Goal: Information Seeking & Learning: Learn about a topic

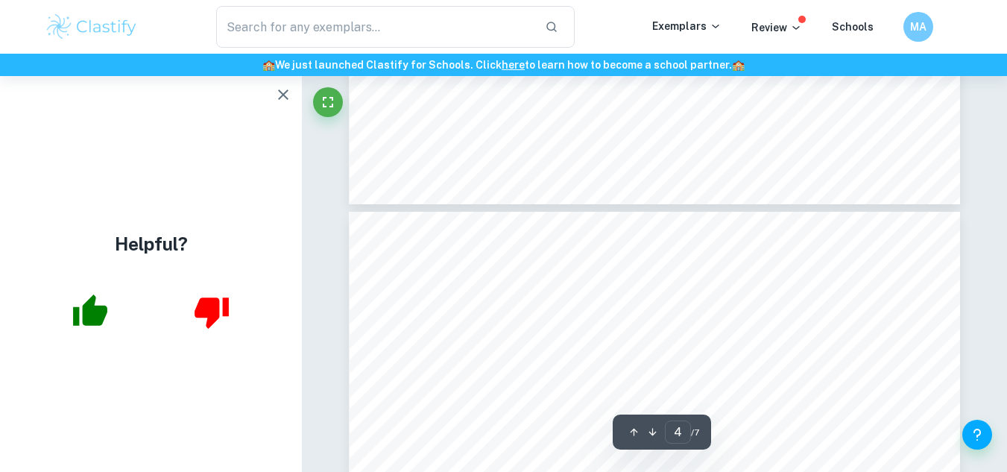
scroll to position [3407, 0]
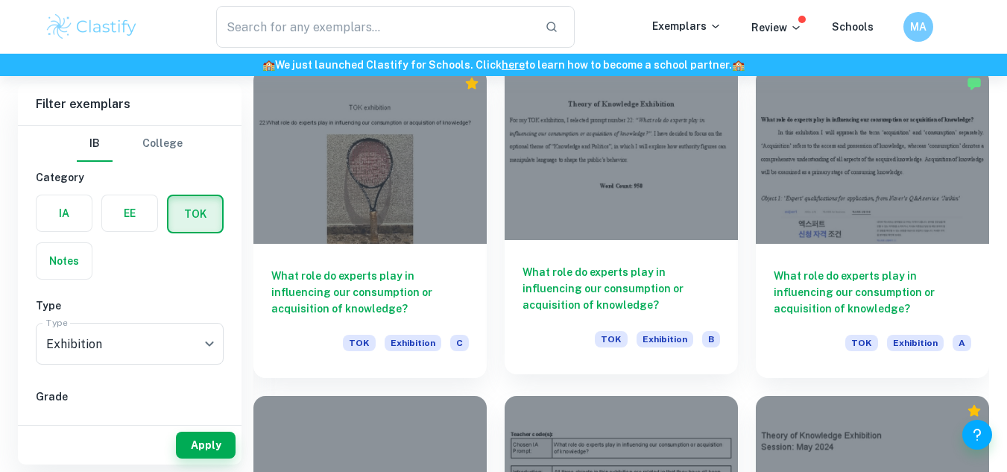
scroll to position [1086, 0]
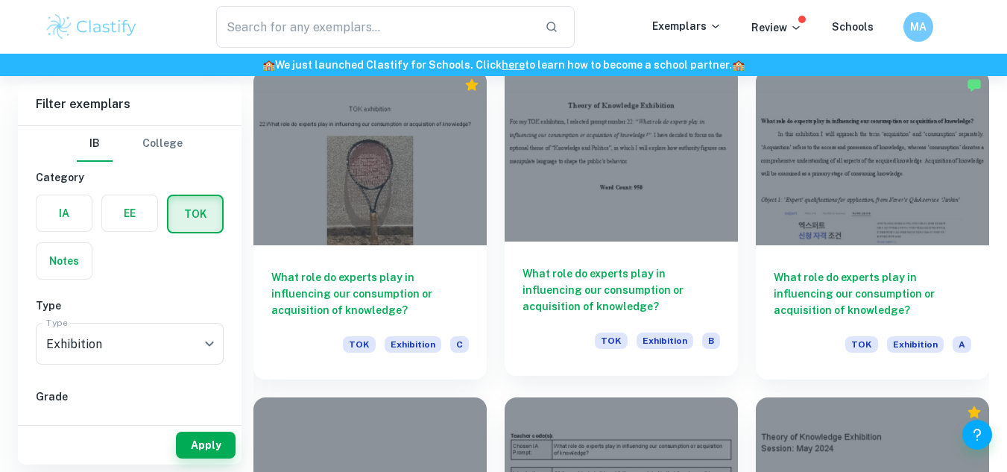
click at [579, 300] on h6 "What role do experts play in influencing our consumption or acquisition of know…" at bounding box center [622, 289] width 198 height 49
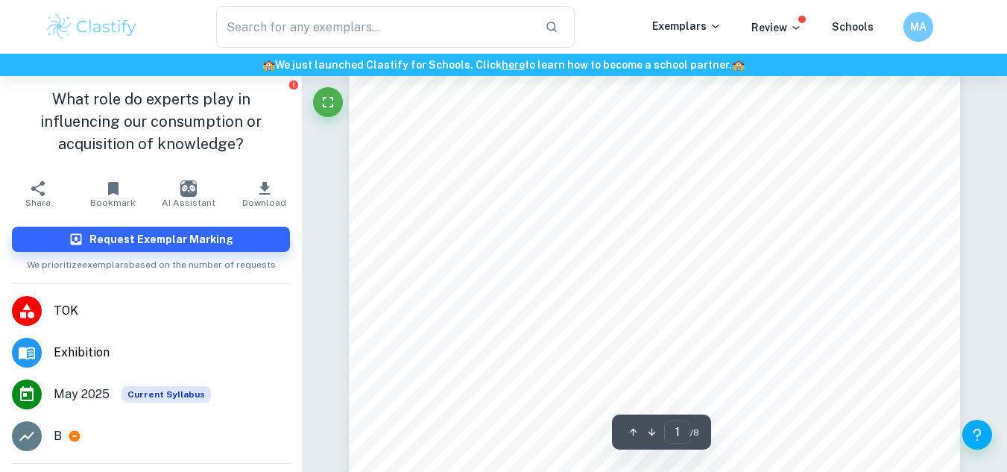
scroll to position [60, 0]
drag, startPoint x: 696, startPoint y: 147, endPoint x: 709, endPoint y: 179, distance: 34.5
click at [709, 179] on div "Theory of Knowledge Exhibition For my TOK exhibition, I selected prompt number …" at bounding box center [654, 426] width 611 height 791
copy div "What role do experts play in influencing our consumption or acquisition of know…"
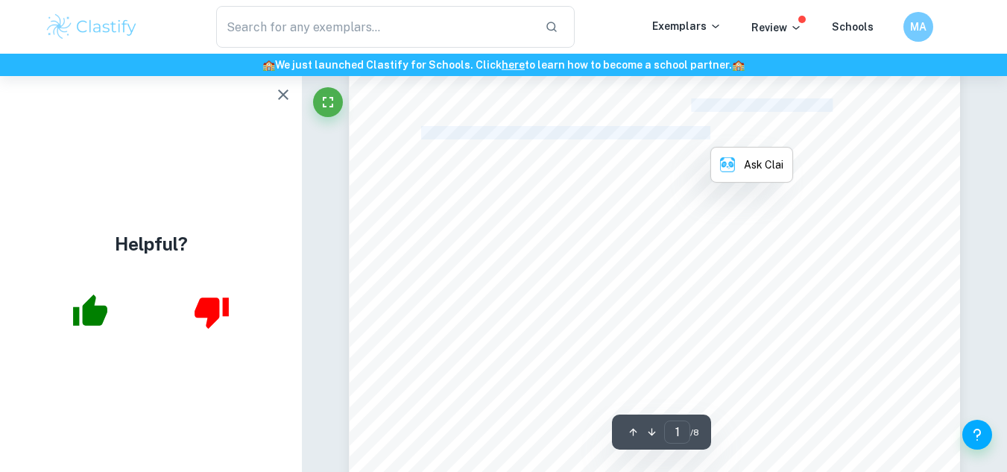
scroll to position [104, 0]
click at [458, 264] on div "Theory of Knowledge Exhibition For my TOK exhibition, I selected prompt number …" at bounding box center [654, 382] width 611 height 791
click at [643, 242] on span "where many can simply google the facts, they choose to remain ignorant and stay…" at bounding box center [654, 246] width 467 height 12
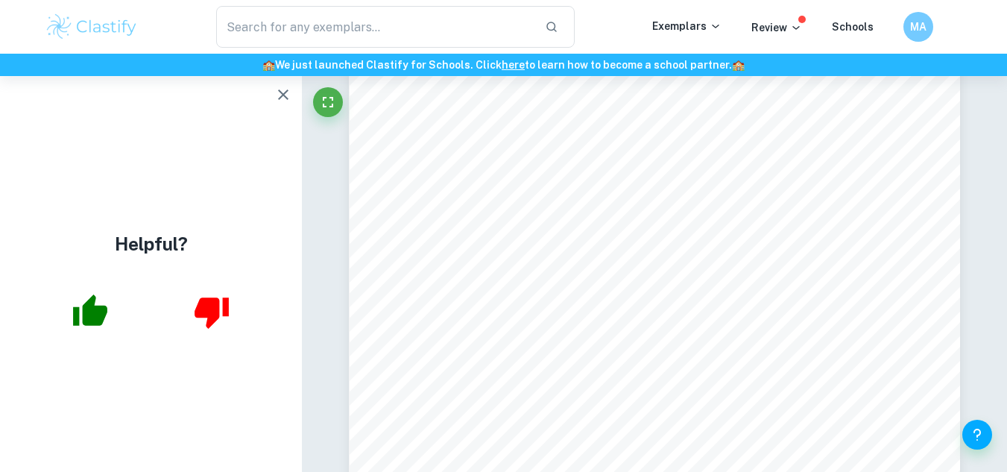
type input "2"
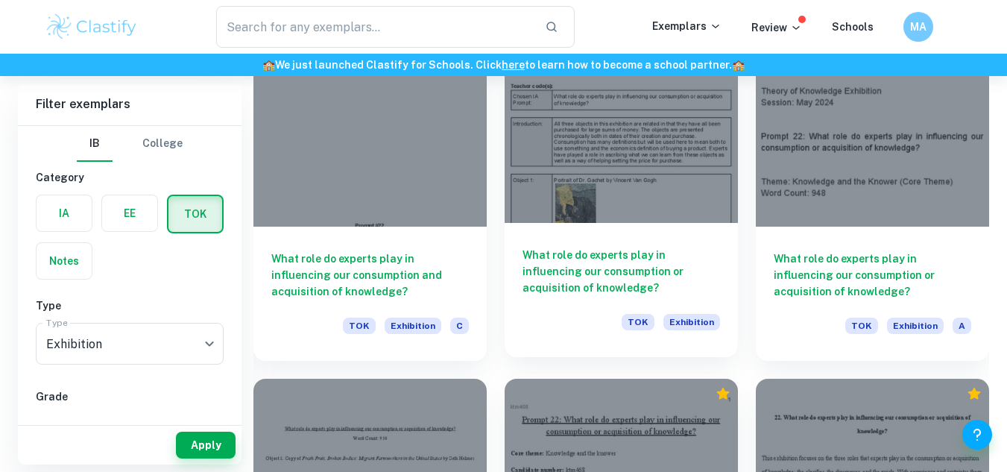
scroll to position [1432, 0]
click at [542, 268] on h6 "What role do experts play in influencing our consumption or acquisition of know…" at bounding box center [622, 272] width 198 height 49
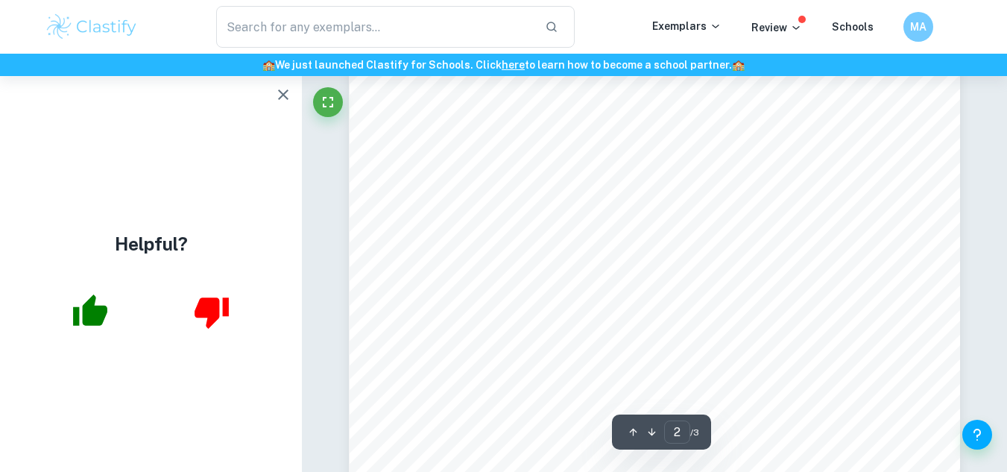
scroll to position [1311, 0]
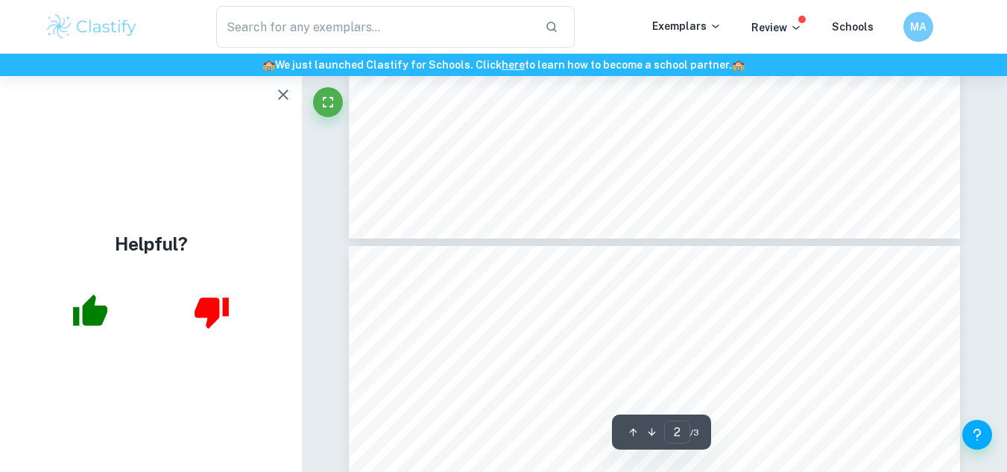
type input "3"
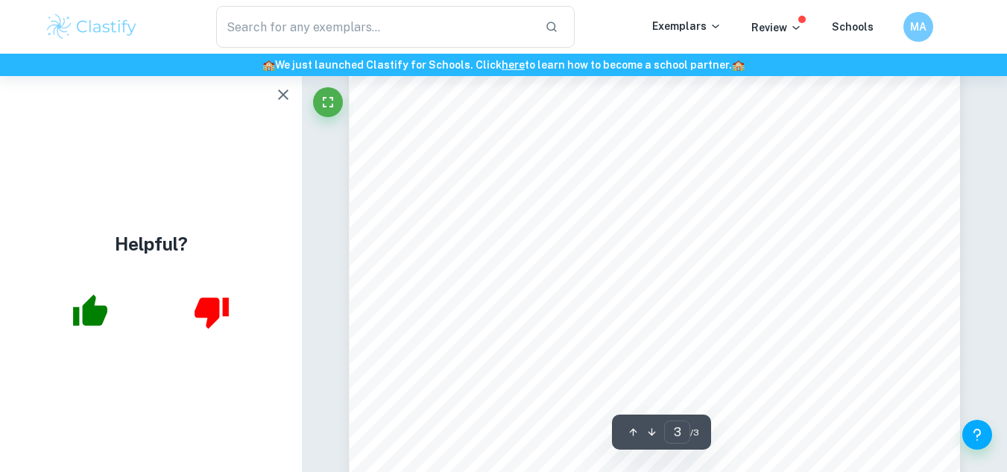
scroll to position [2317, 0]
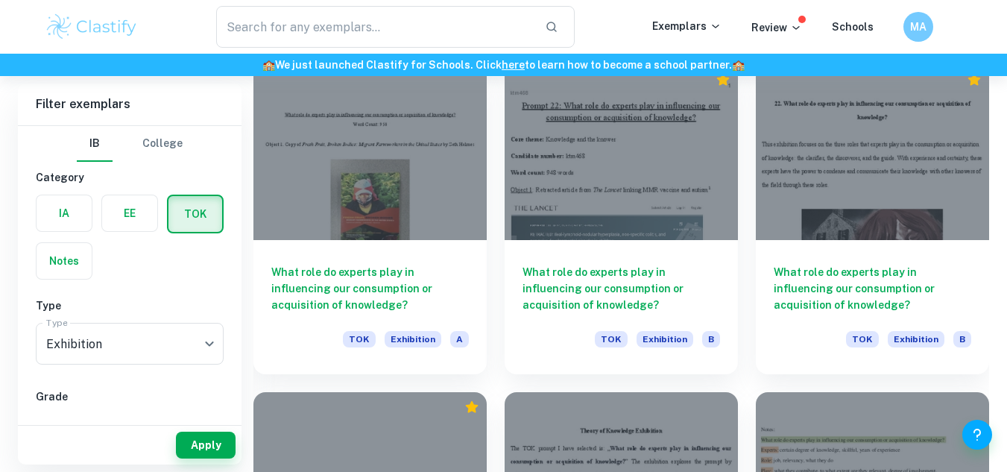
scroll to position [1748, 0]
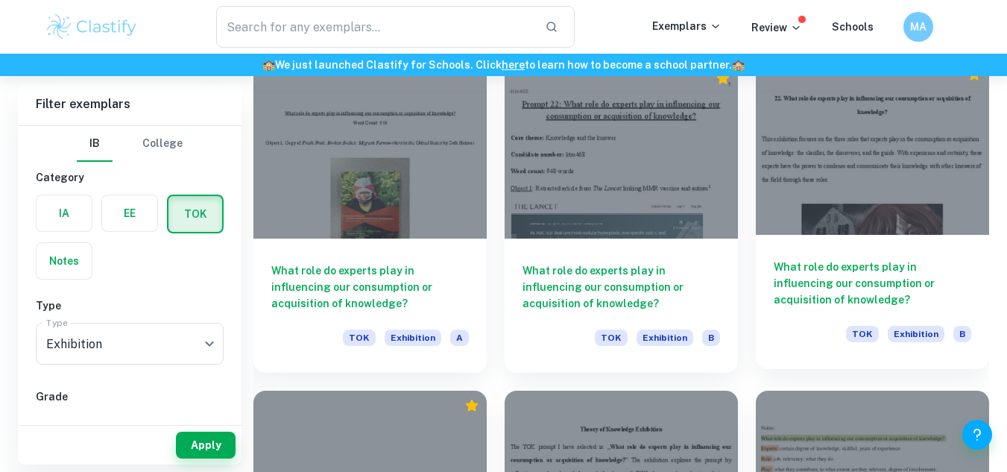
click at [794, 286] on h6 "What role do experts play in influencing our consumption or acquisition of know…" at bounding box center [873, 283] width 198 height 49
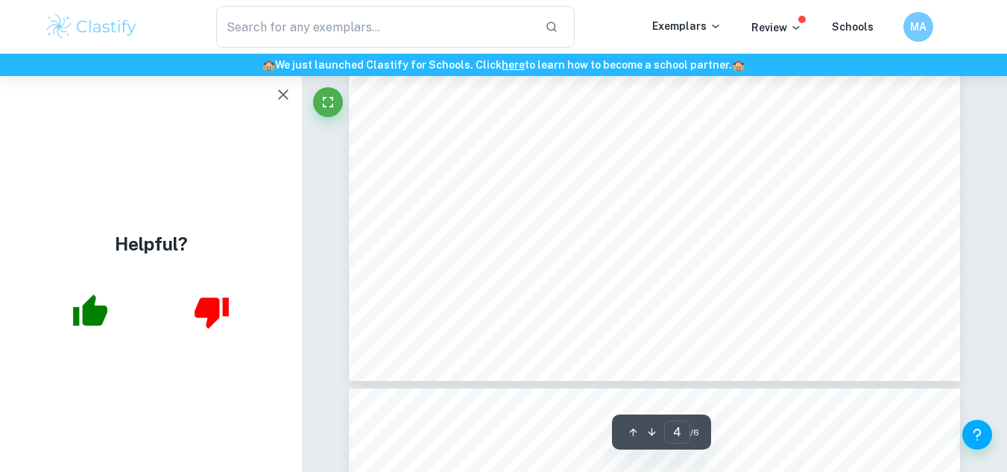
scroll to position [3282, 0]
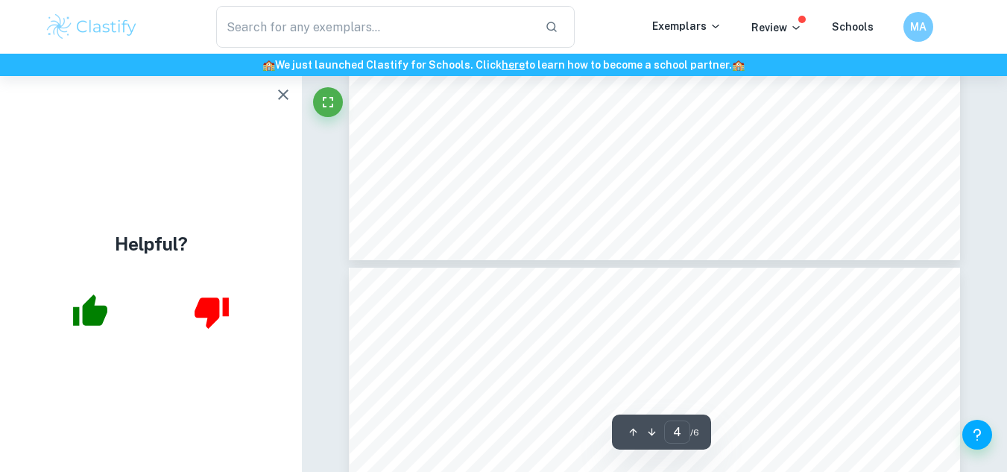
type input "5"
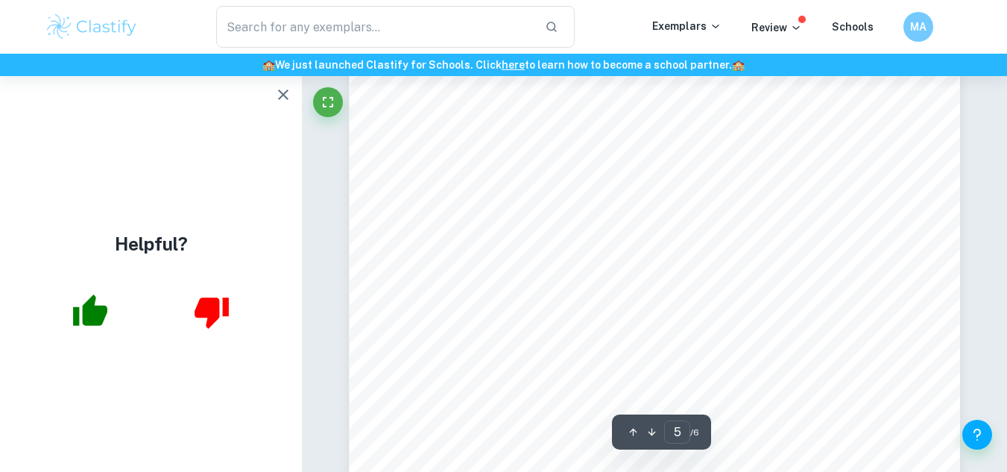
scroll to position [3791, 0]
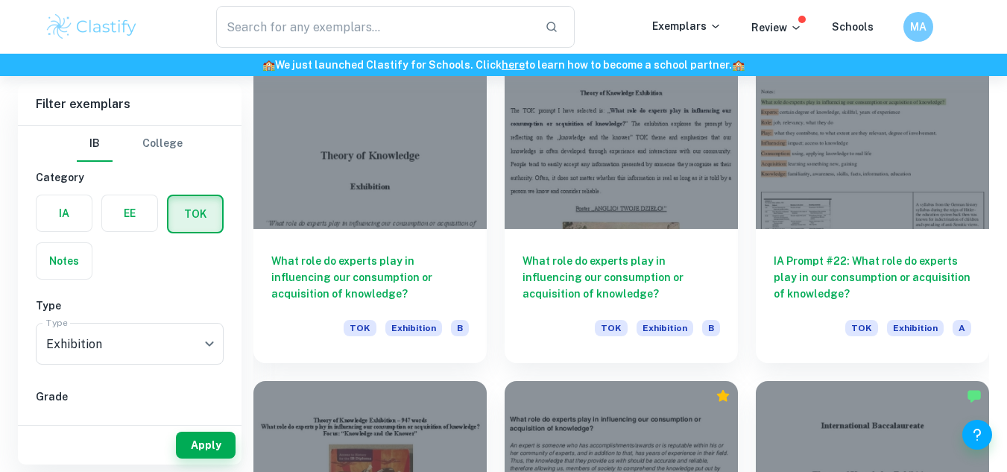
scroll to position [2088, 0]
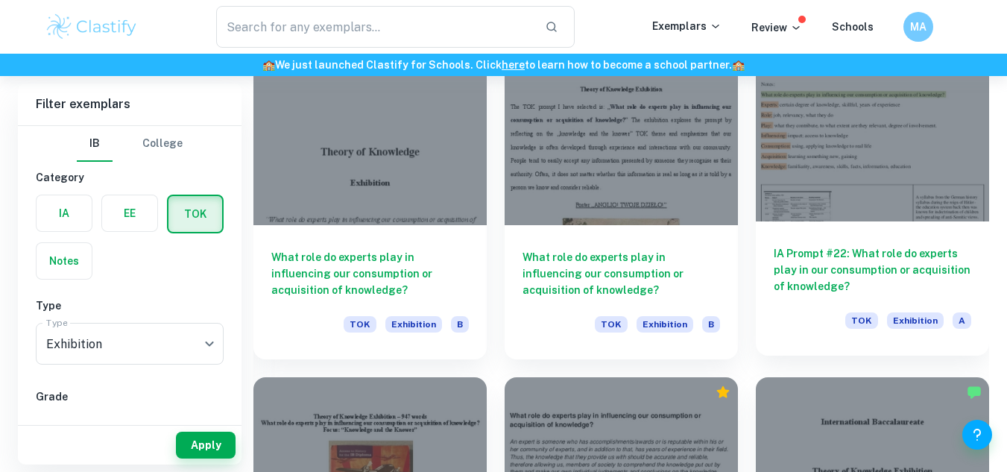
click at [832, 260] on h6 "IA Prompt #22: What role do experts play in our consumption or acquisition of k…" at bounding box center [873, 269] width 198 height 49
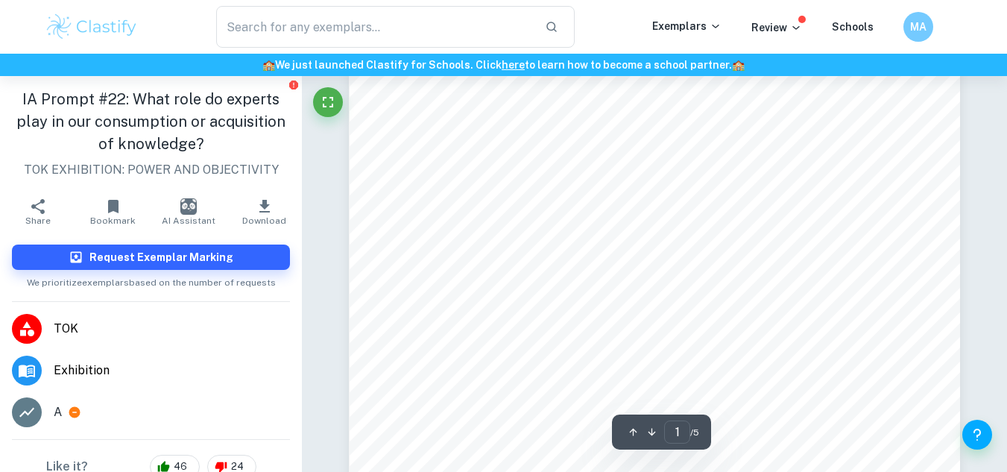
scroll to position [244, 0]
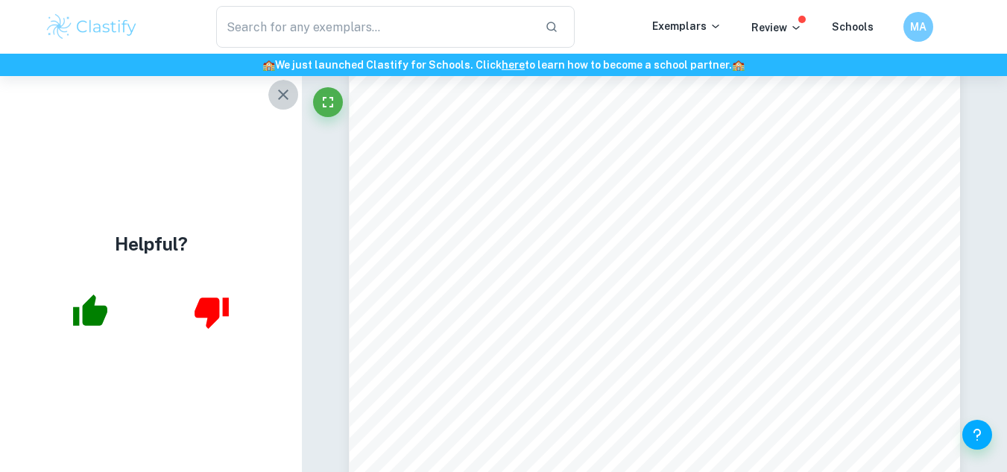
click at [280, 96] on icon "button" at bounding box center [283, 95] width 18 height 18
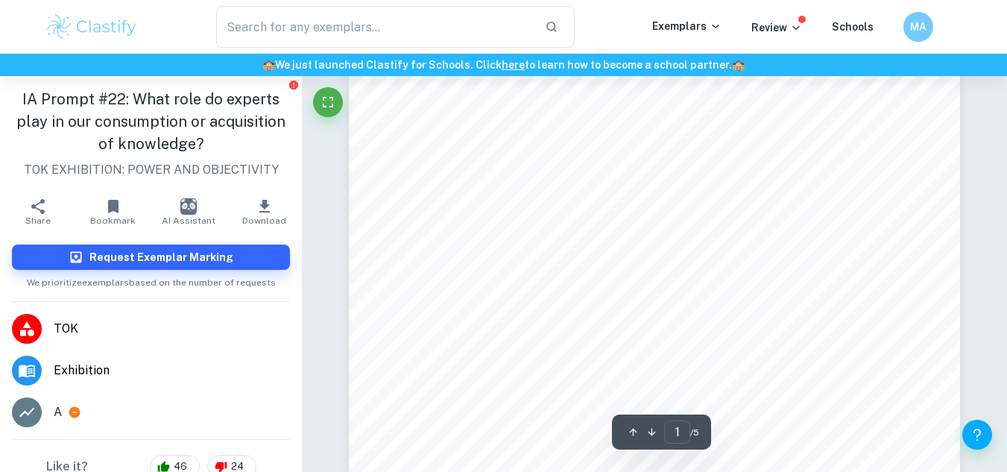
scroll to position [201, 0]
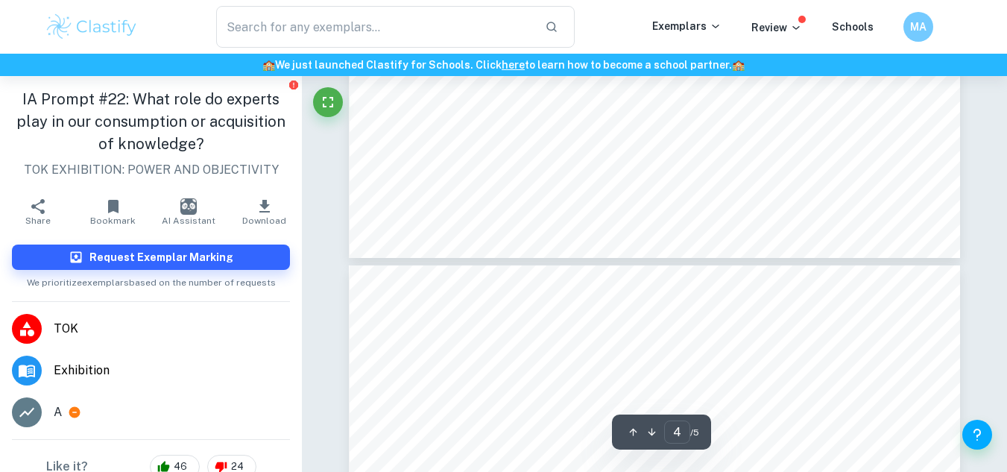
type input "5"
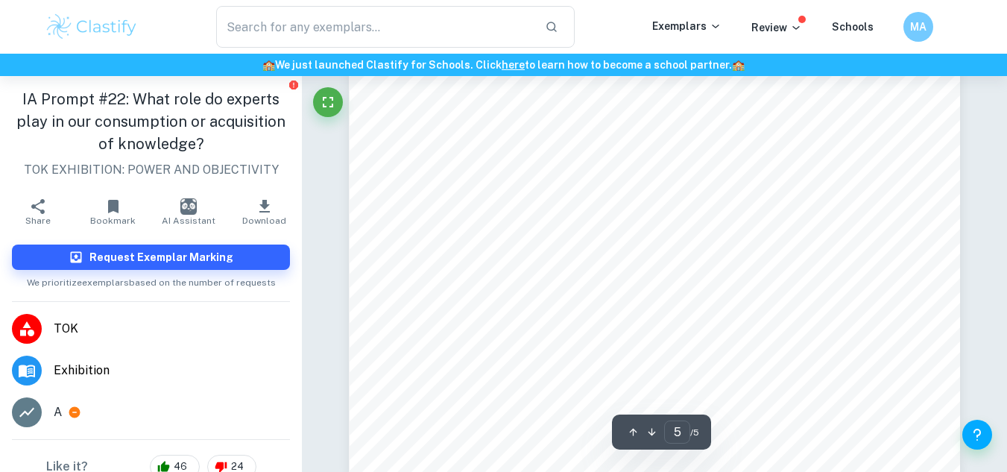
scroll to position [3715, 0]
